Goal: Transaction & Acquisition: Purchase product/service

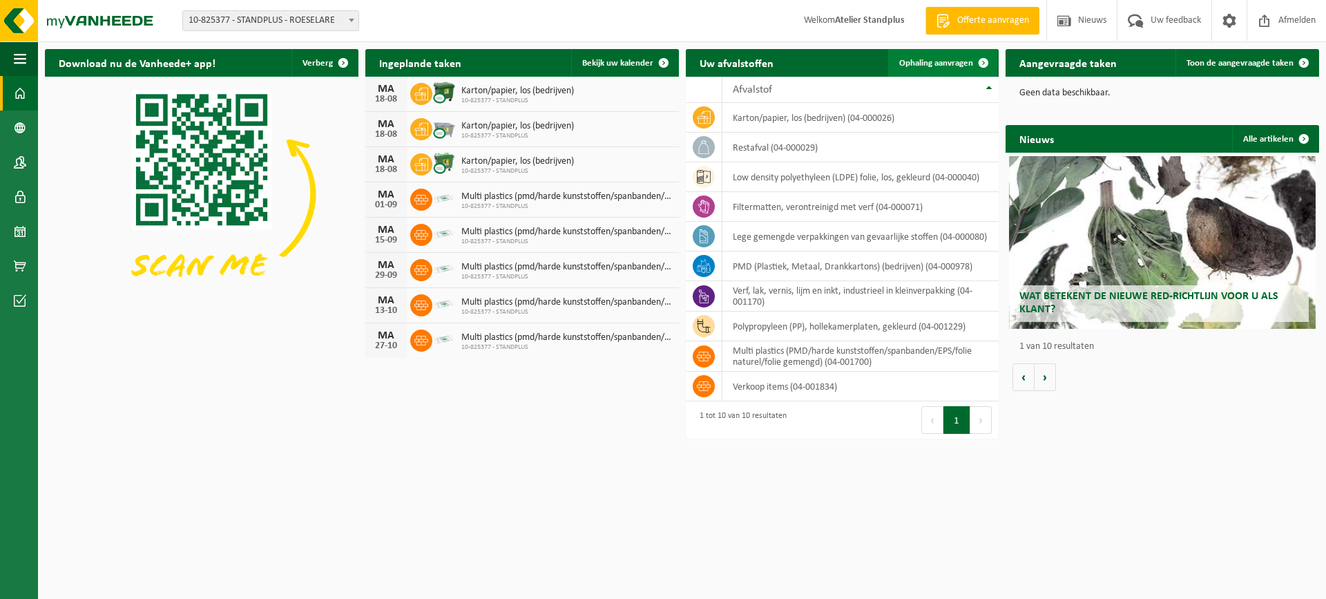
click at [931, 70] on link "Ophaling aanvragen" at bounding box center [942, 63] width 109 height 28
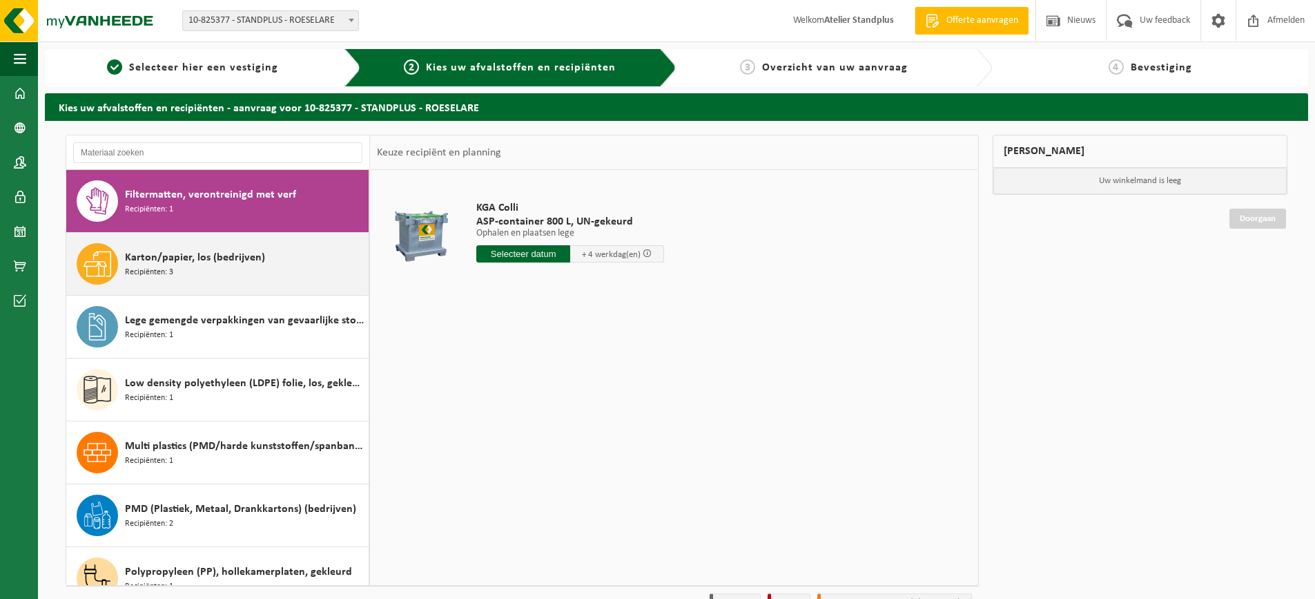
click at [211, 260] on span "Karton/papier, los (bedrijven)" at bounding box center [195, 257] width 140 height 17
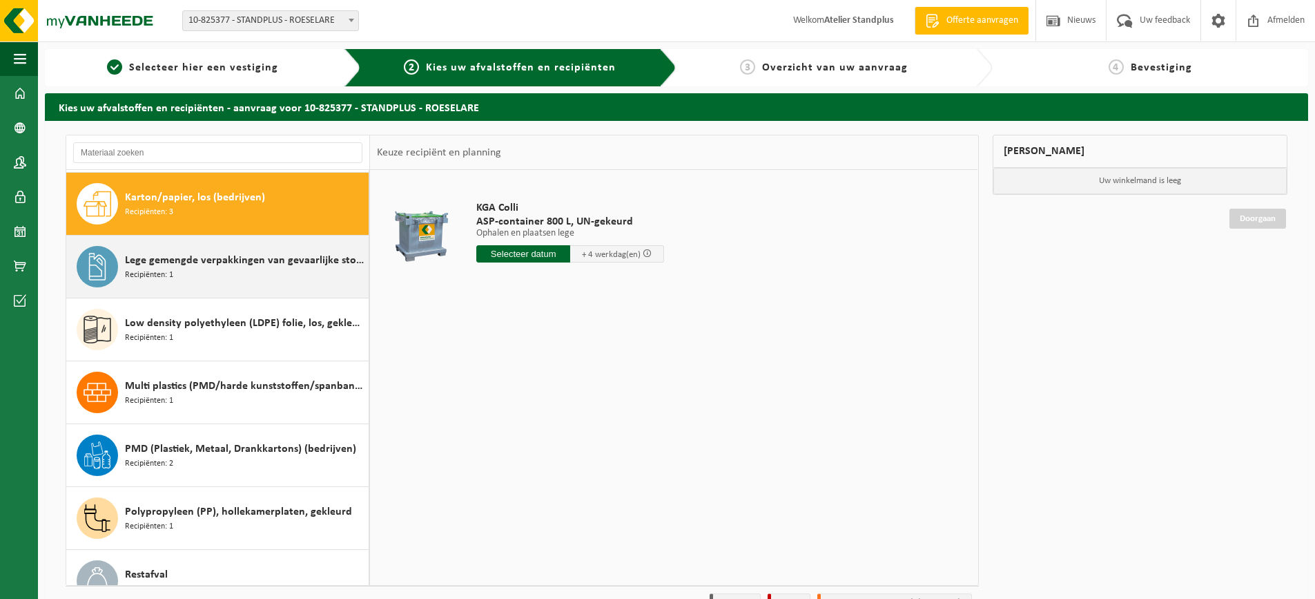
scroll to position [63, 0]
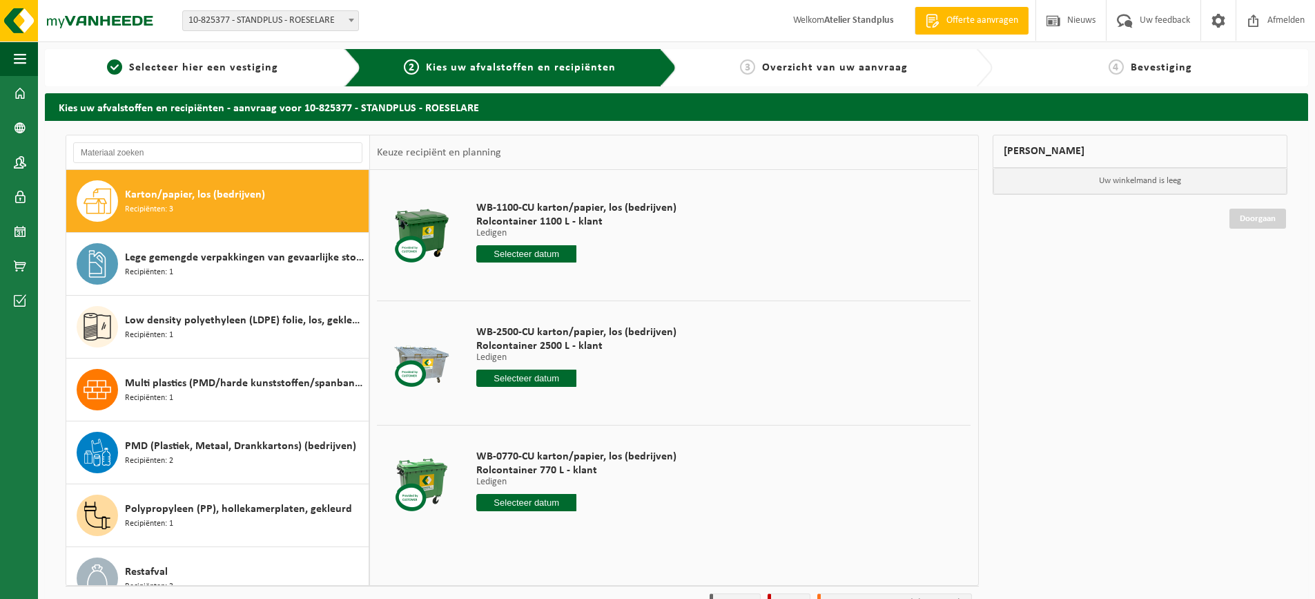
click at [535, 380] on input "text" at bounding box center [526, 377] width 100 height 17
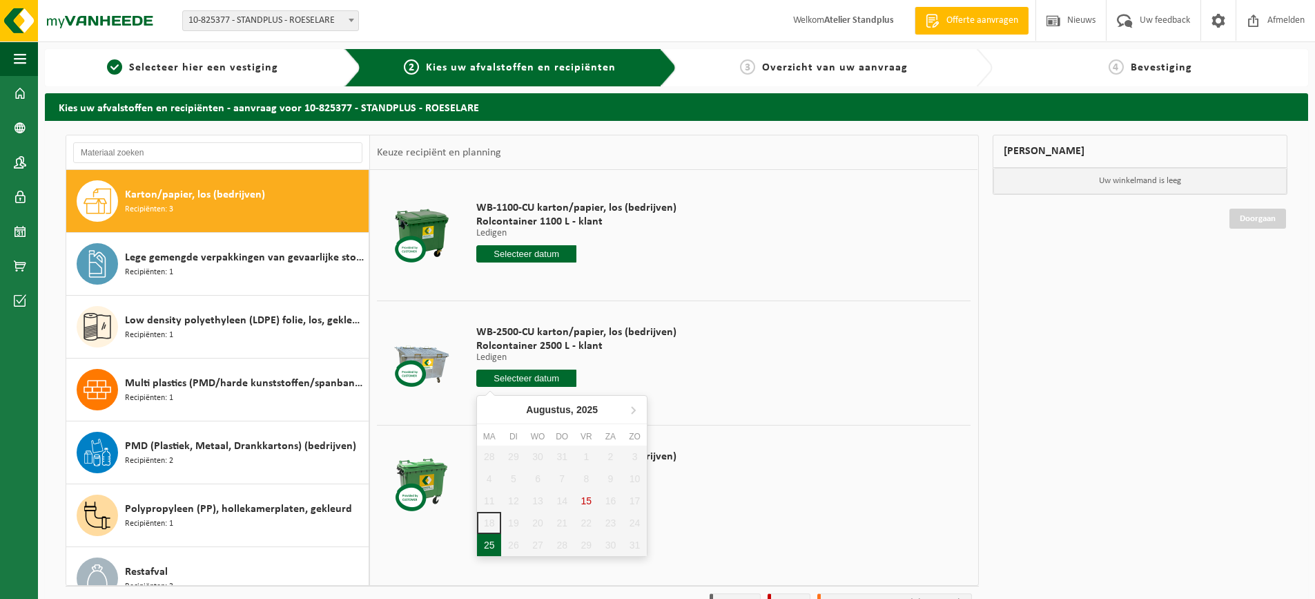
click at [490, 542] on div "25" at bounding box center [489, 545] width 24 height 22
type input "Van [DATE]"
type input "2025-08-25"
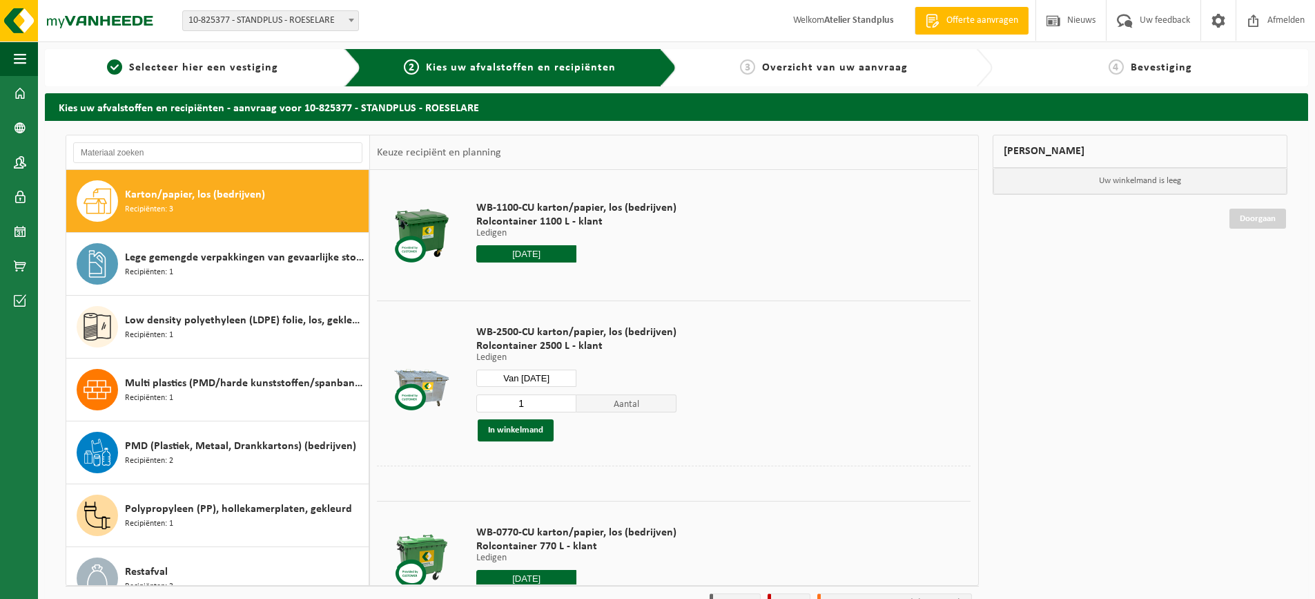
click at [508, 247] on input "2025-08-25" at bounding box center [526, 253] width 100 height 17
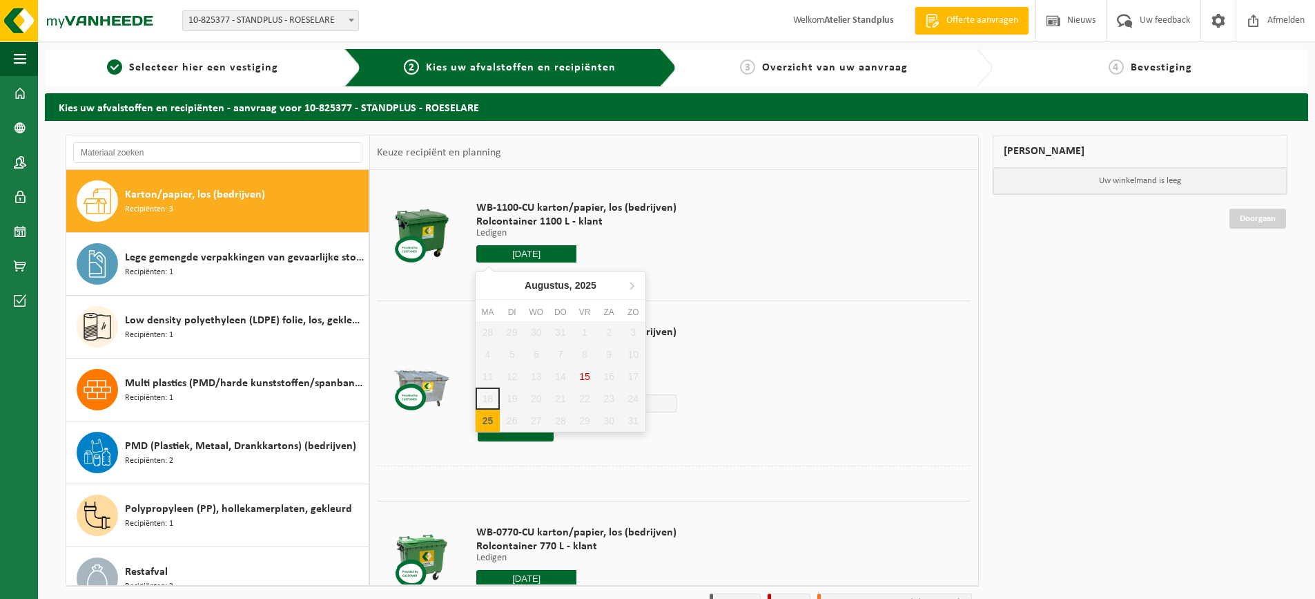
click at [488, 430] on div "25" at bounding box center [488, 420] width 24 height 22
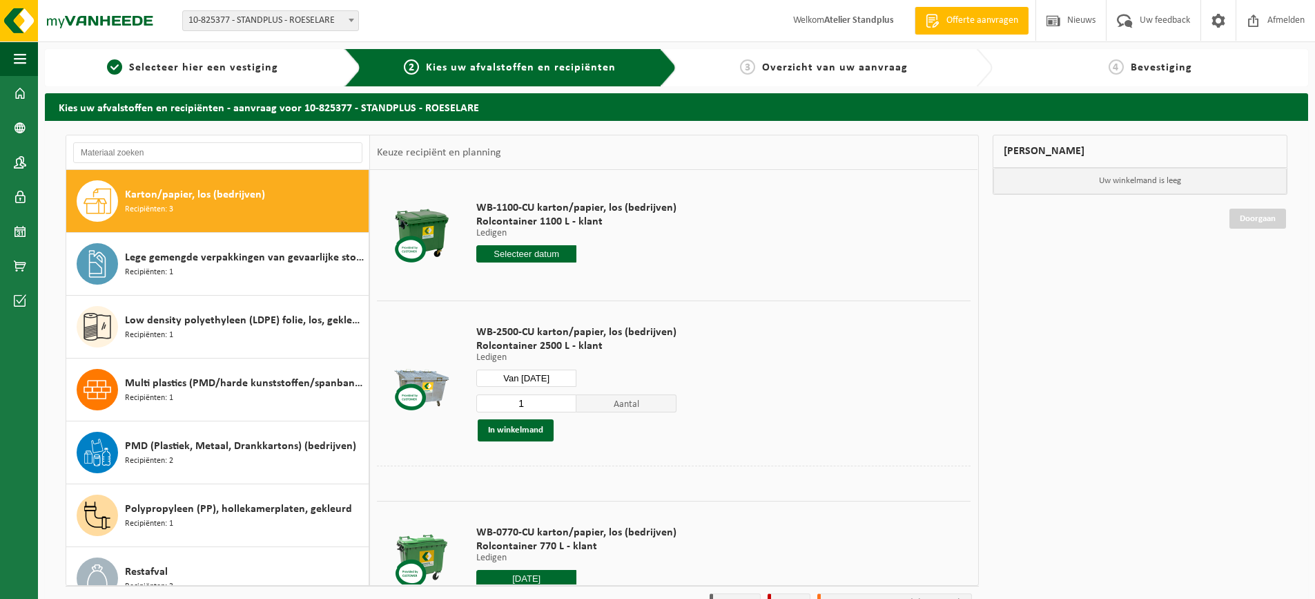
click at [613, 264] on div "WB-1100-CU karton/papier, los (bedrijven) Rolcontainer 1100 L - klant Ledigen L…" at bounding box center [577, 235] width 214 height 96
click at [534, 425] on button "In winkelmand" at bounding box center [516, 430] width 76 height 22
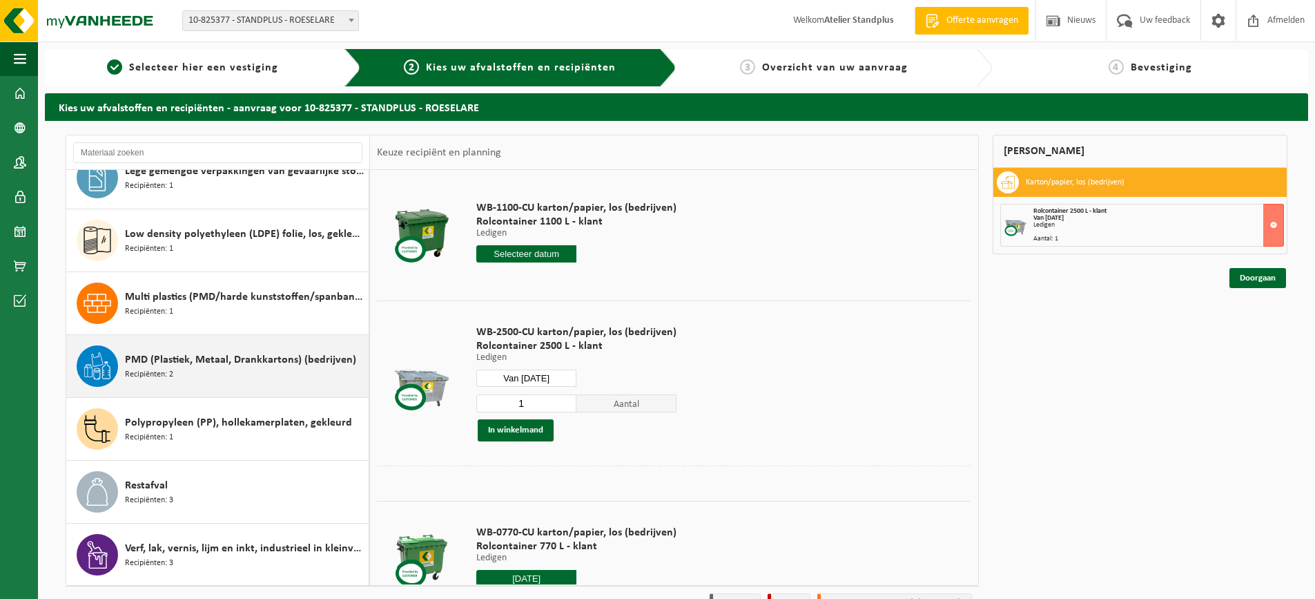
scroll to position [150, 0]
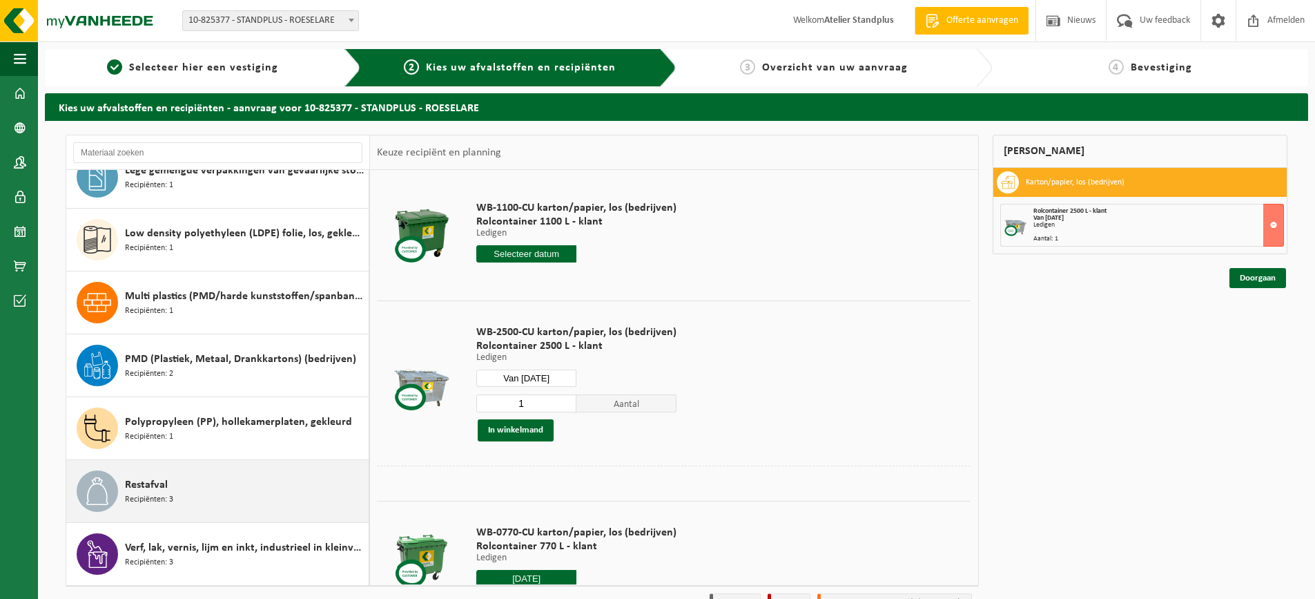
click at [224, 488] on div "Restafval Recipiënten: 3" at bounding box center [245, 490] width 240 height 41
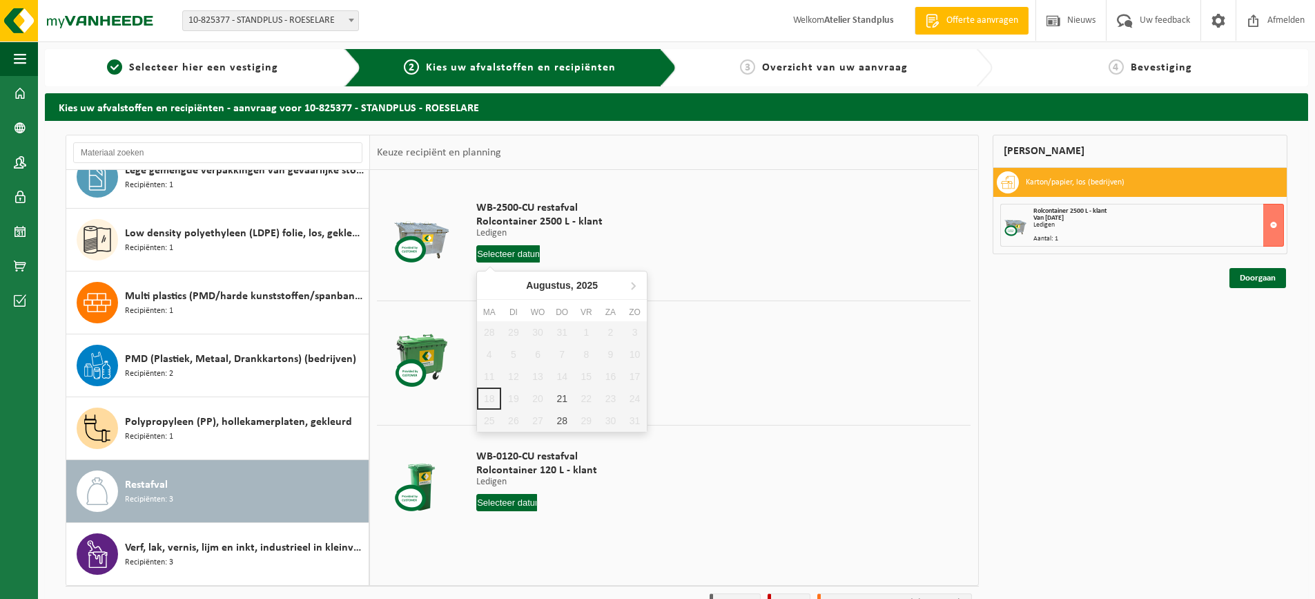
click at [506, 249] on input "text" at bounding box center [508, 253] width 64 height 17
click at [561, 406] on div "21" at bounding box center [562, 398] width 24 height 22
type input "Van [DATE]"
type input "2025-08-21"
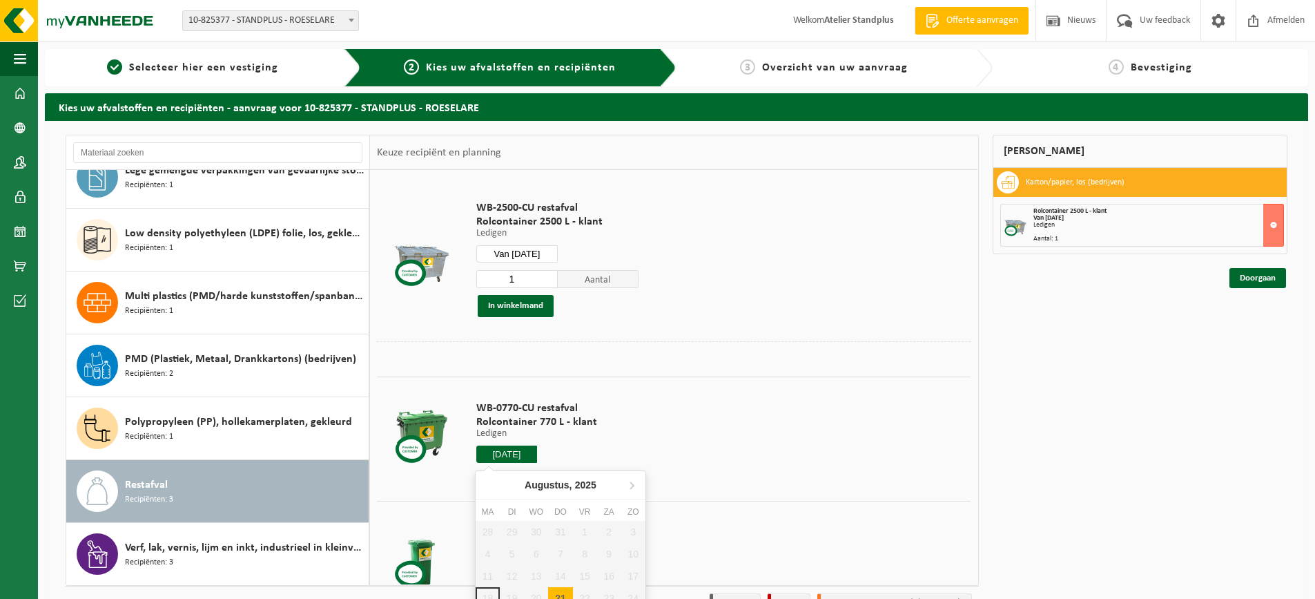
click at [516, 458] on input "2025-08-21" at bounding box center [506, 453] width 61 height 17
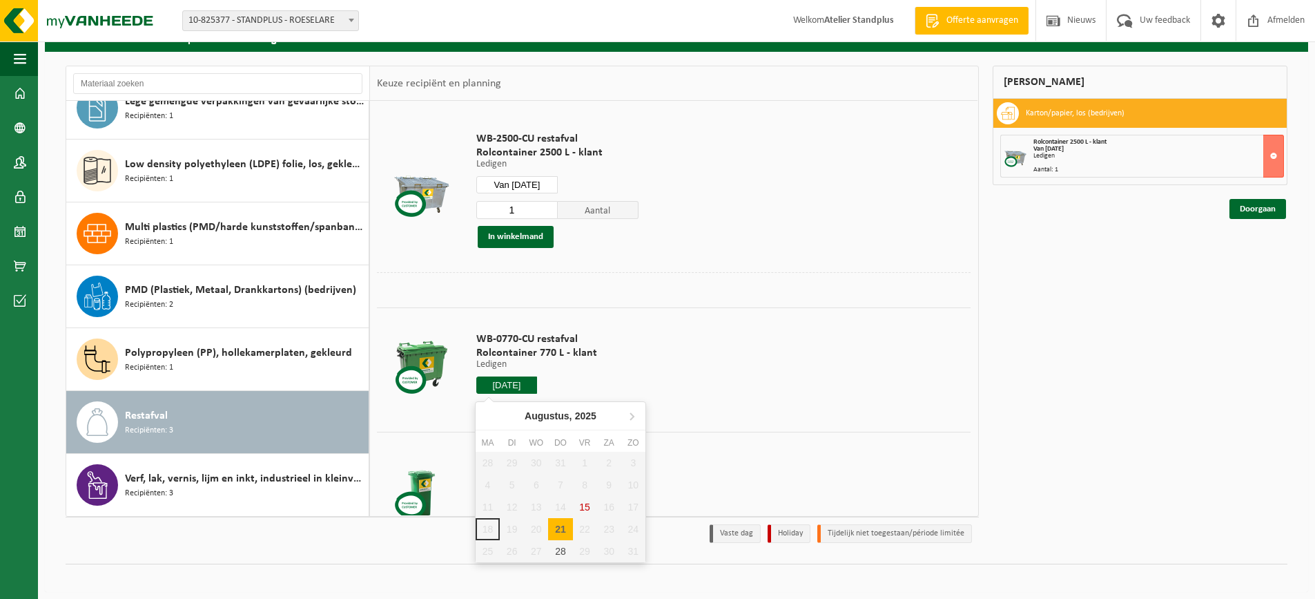
click at [560, 527] on div "21" at bounding box center [560, 529] width 24 height 22
click at [583, 368] on p "Ledigen" at bounding box center [536, 365] width 121 height 10
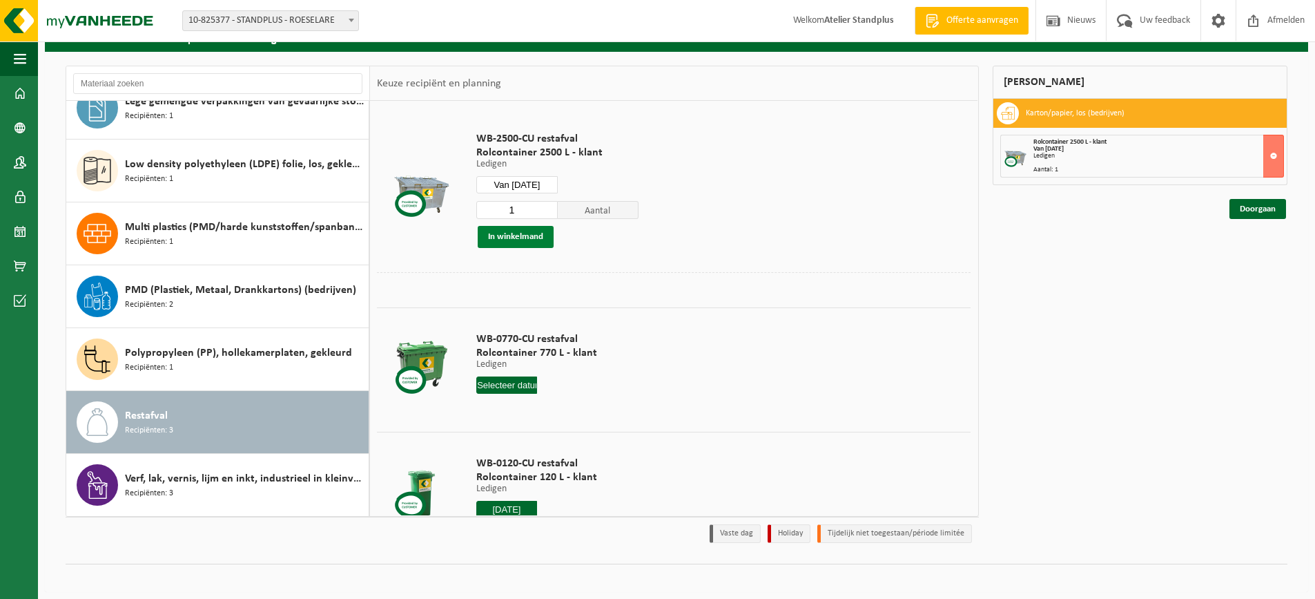
click at [490, 236] on button "In winkelmand" at bounding box center [516, 237] width 76 height 22
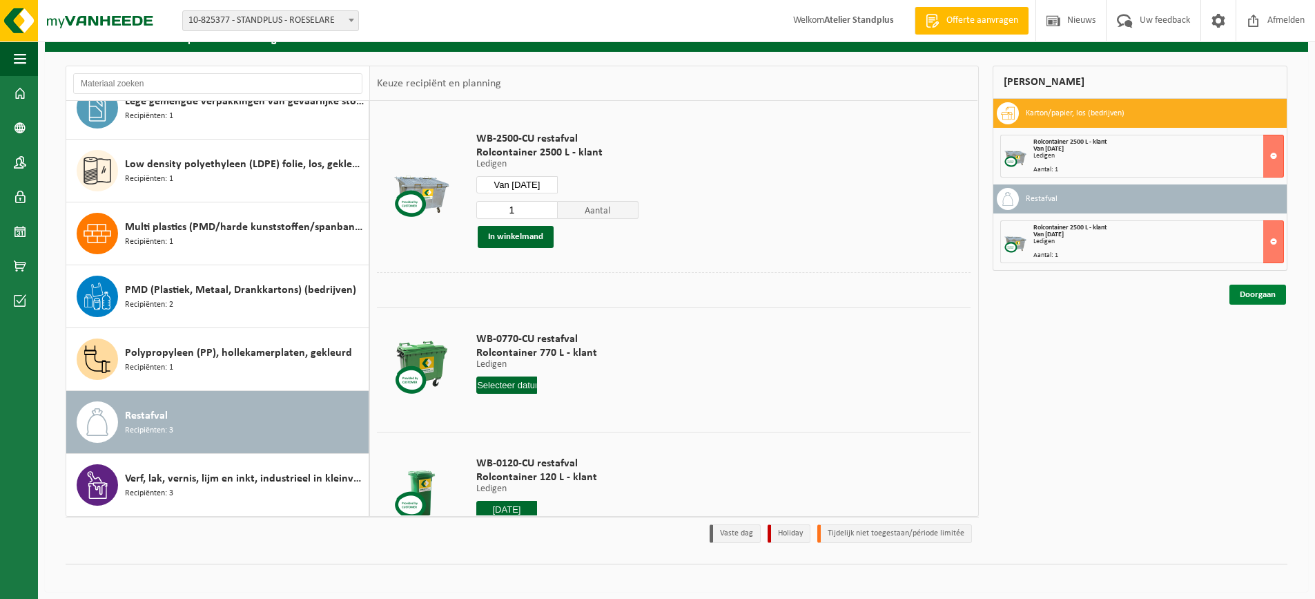
click at [1266, 300] on link "Doorgaan" at bounding box center [1258, 294] width 57 height 20
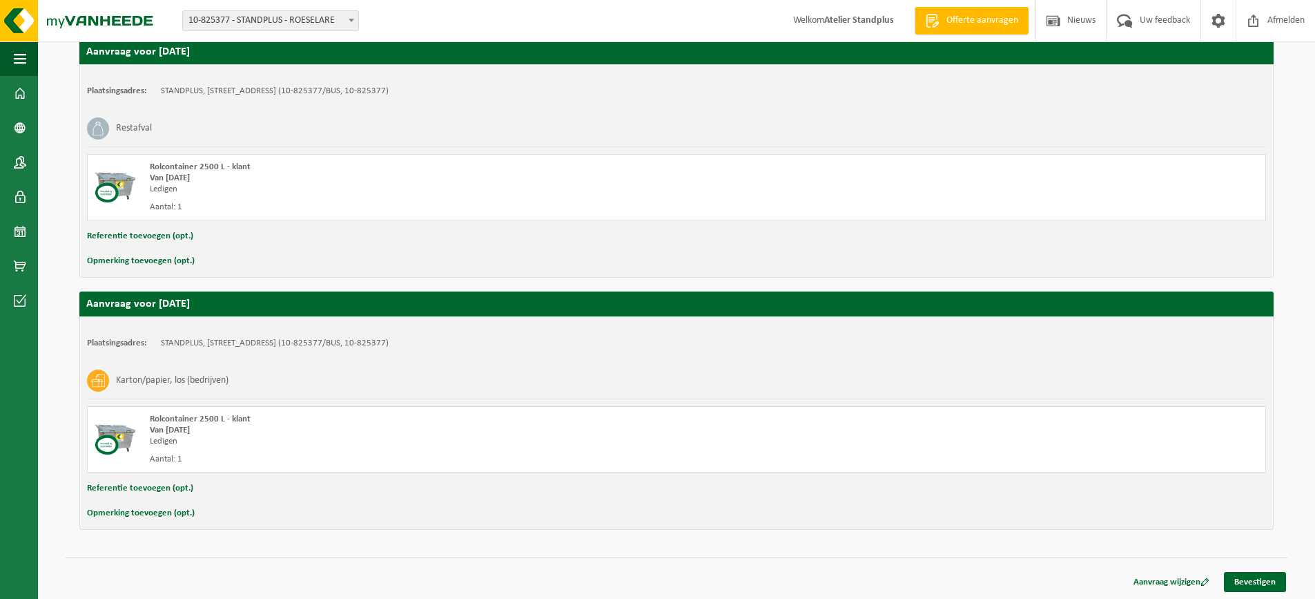
scroll to position [246, 0]
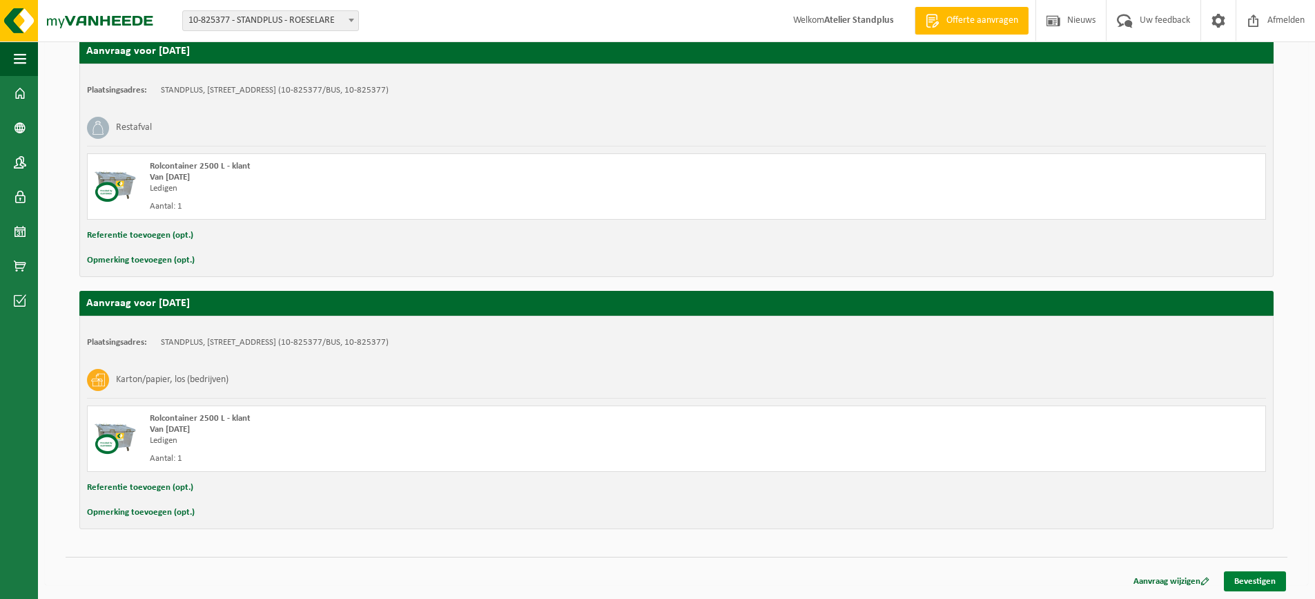
click at [1274, 575] on link "Bevestigen" at bounding box center [1255, 581] width 62 height 20
